Goal: Navigation & Orientation: Find specific page/section

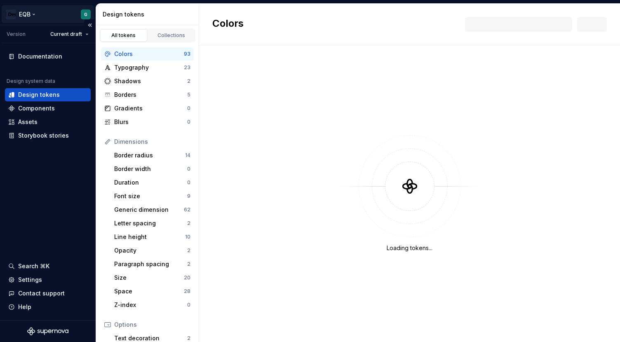
click at [85, 14] on html "EQB G Version Current draft Documentation Design system data Design tokens Comp…" at bounding box center [310, 171] width 620 height 342
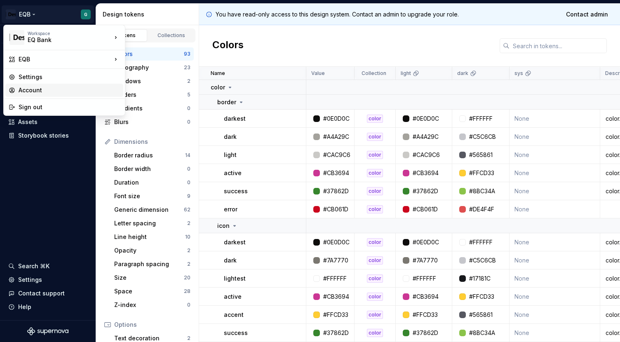
click at [32, 91] on div "Account" at bounding box center [69, 90] width 101 height 8
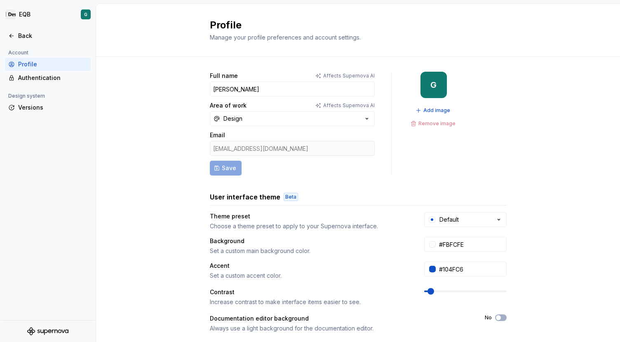
scroll to position [130, 0]
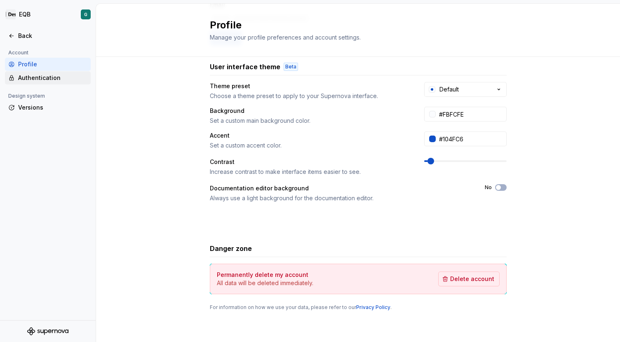
click at [31, 76] on div "Authentication" at bounding box center [52, 78] width 69 height 8
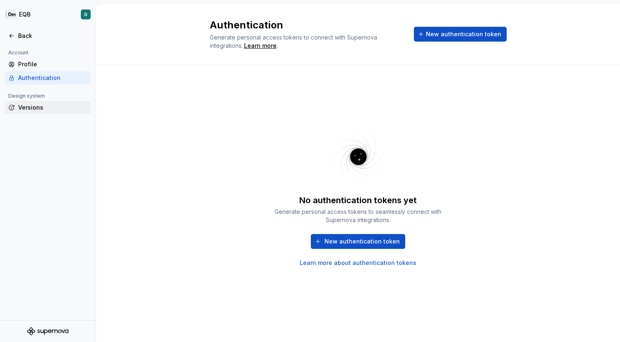
click at [26, 107] on div "Versions" at bounding box center [52, 108] width 69 height 8
click at [31, 35] on div "Back" at bounding box center [52, 36] width 69 height 8
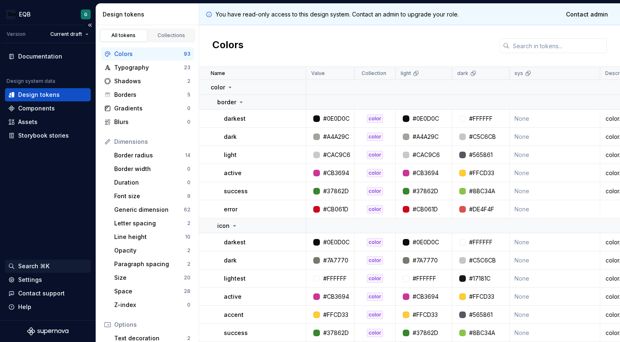
click at [31, 271] on div "Search ⌘K" at bounding box center [48, 266] width 86 height 13
click at [30, 279] on div "Settings" at bounding box center [30, 280] width 24 height 8
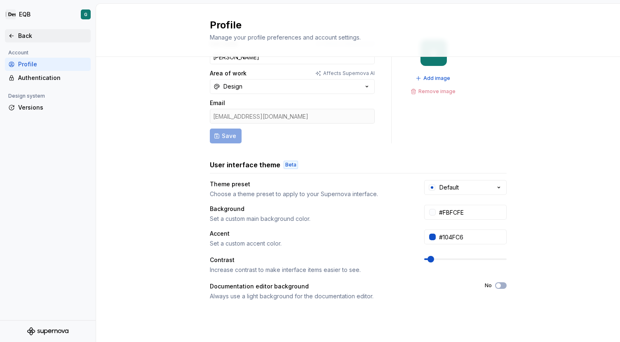
scroll to position [25, 0]
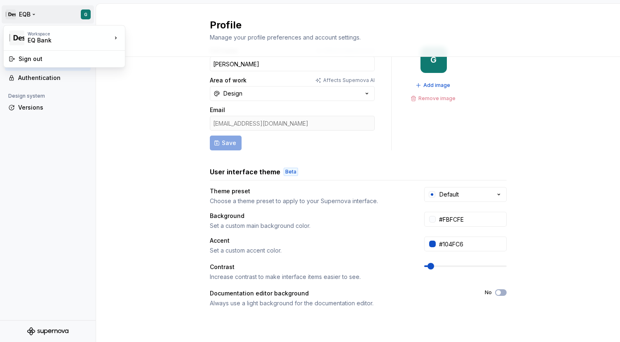
click at [83, 16] on html "EQB G Back Account Profile Authentication Design system Versions Profile Manage…" at bounding box center [310, 171] width 620 height 342
click at [33, 16] on html "EQB G Back Account Profile Authentication Design system Versions Profile Manage…" at bounding box center [310, 171] width 620 height 342
click at [14, 14] on html "EQB G Back Account Profile Authentication Design system Versions Profile Manage…" at bounding box center [310, 171] width 620 height 342
click at [13, 13] on html "EQB G Back Account Profile Authentication Design system Versions Profile Manage…" at bounding box center [310, 171] width 620 height 342
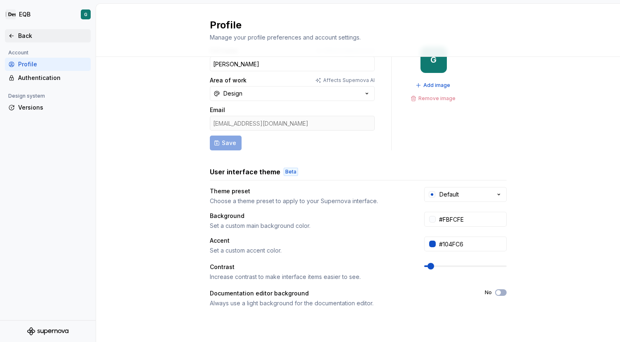
click at [12, 34] on icon at bounding box center [11, 36] width 7 height 7
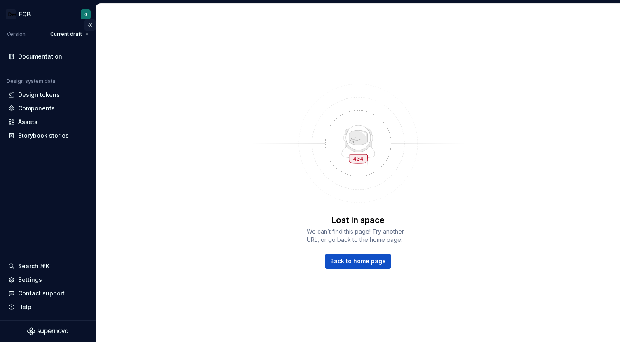
click at [89, 23] on button "Collapse sidebar" at bounding box center [90, 25] width 12 height 12
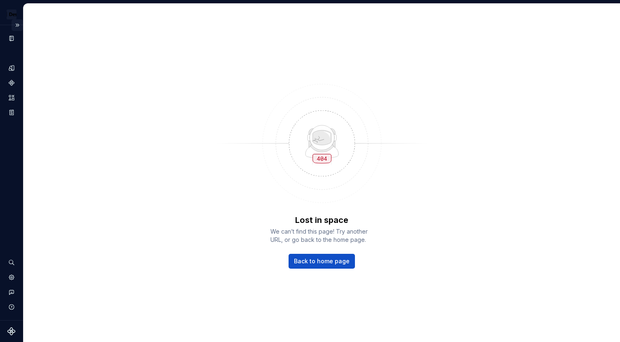
click at [17, 21] on button "Expand sidebar" at bounding box center [18, 25] width 12 height 12
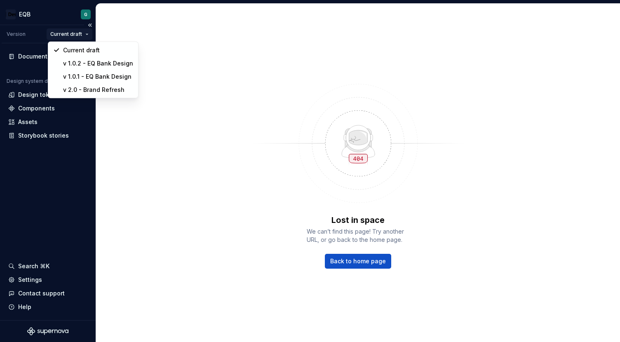
click at [80, 31] on html "EQB G Version Current draft Documentation Design system data Design tokens Comp…" at bounding box center [310, 171] width 620 height 342
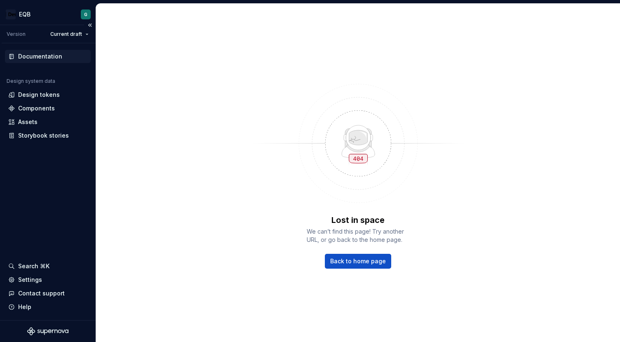
click at [42, 56] on div "Documentation" at bounding box center [40, 56] width 44 height 8
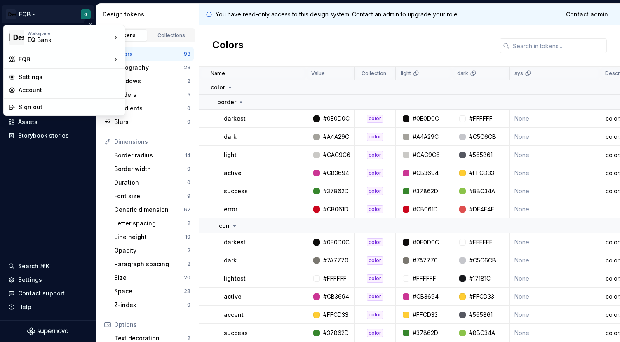
click at [89, 14] on html "EQB G Version Current draft Documentation Design system data Design tokens Comp…" at bounding box center [310, 171] width 620 height 342
click at [37, 80] on div "Settings" at bounding box center [69, 77] width 101 height 8
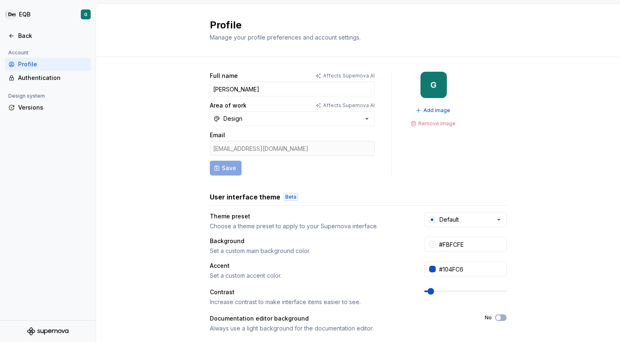
scroll to position [130, 0]
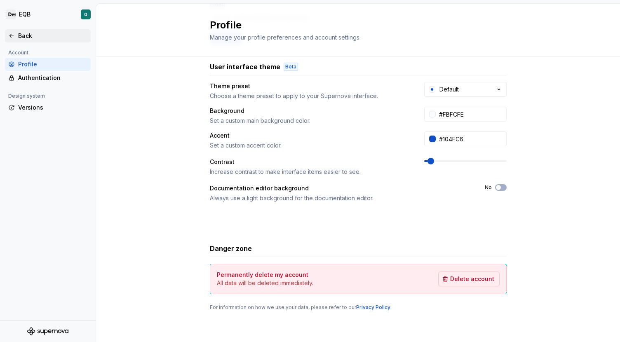
click at [17, 35] on div "Back" at bounding box center [47, 36] width 79 height 8
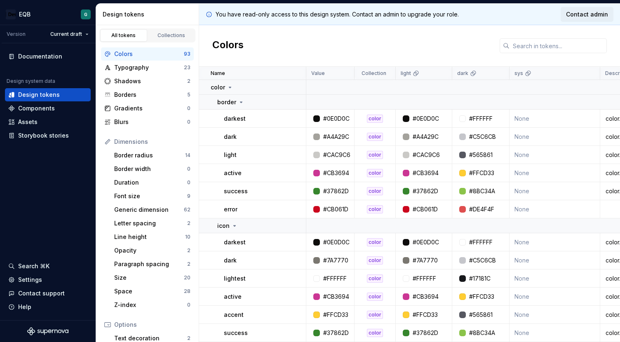
click at [584, 15] on span "Contact admin" at bounding box center [587, 14] width 42 height 8
click at [75, 31] on html "EQB G Version Current draft Documentation Design system data Design tokens Comp…" at bounding box center [310, 171] width 620 height 342
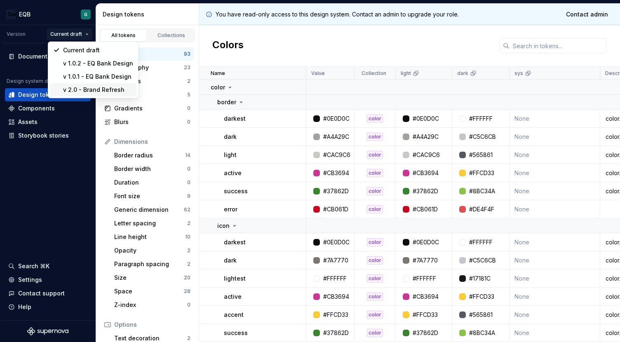
click at [77, 88] on div "v 2.0 - Brand Refresh" at bounding box center [98, 90] width 70 height 8
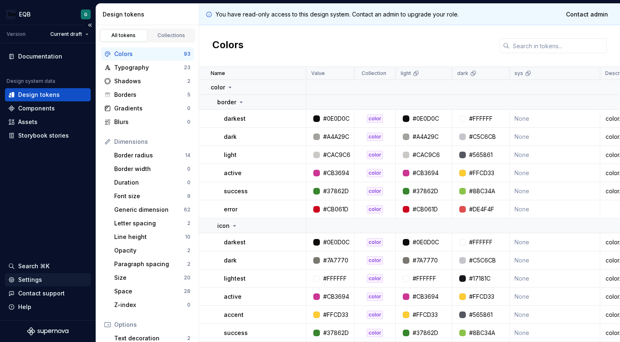
click at [23, 278] on div "Settings" at bounding box center [30, 280] width 24 height 8
click at [5, 273] on link "Settings" at bounding box center [48, 279] width 86 height 13
click at [38, 137] on div "Storybook stories" at bounding box center [43, 136] width 51 height 8
click at [595, 12] on span "Contact admin" at bounding box center [587, 14] width 42 height 8
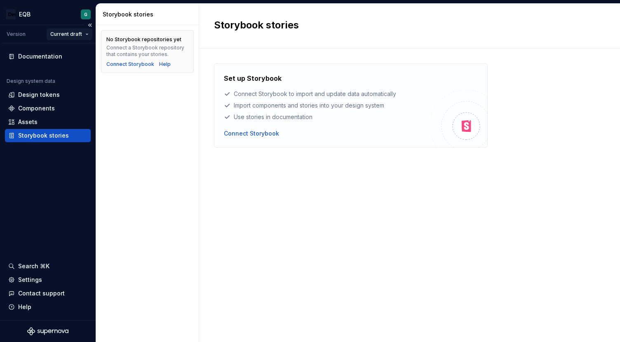
click at [80, 31] on html "EQB G Version Current draft Documentation Design system data Design tokens Comp…" at bounding box center [310, 171] width 620 height 342
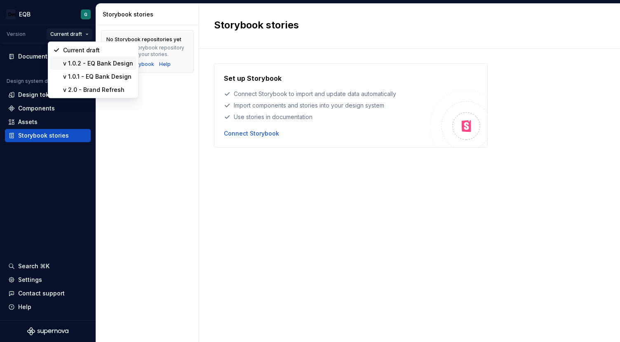
click at [73, 61] on div "v 1.0.2 - EQ Bank Design" at bounding box center [98, 63] width 70 height 8
